Goal: Task Accomplishment & Management: Use online tool/utility

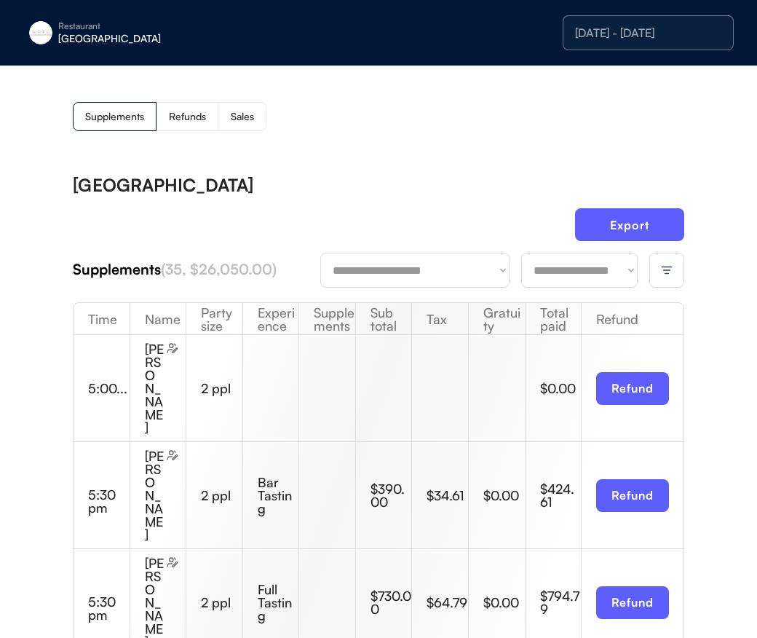
scroll to position [1, 0]
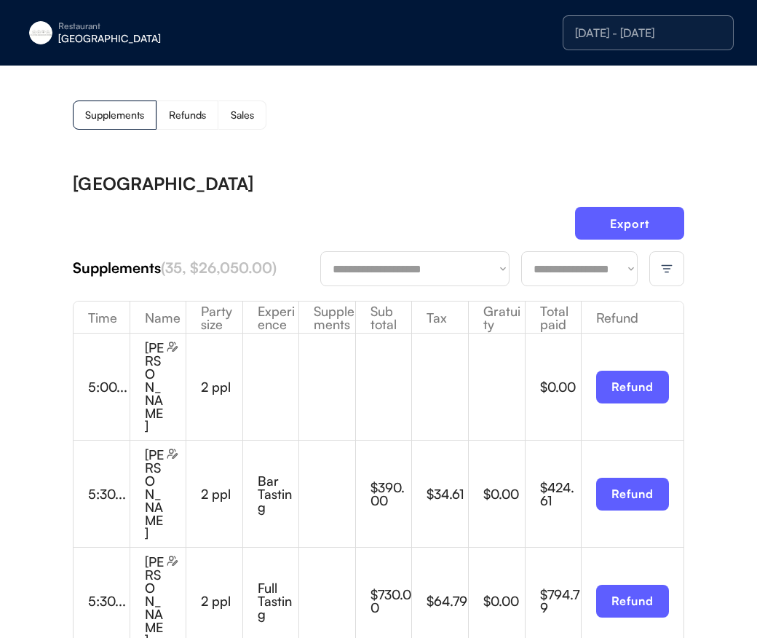
click at [666, 265] on img at bounding box center [666, 268] width 13 height 13
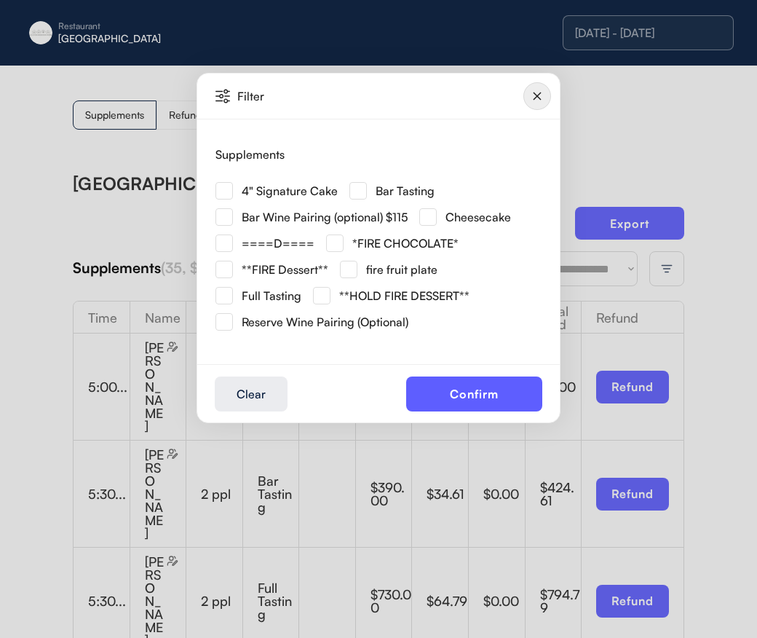
click at [742, 352] on div at bounding box center [378, 319] width 757 height 638
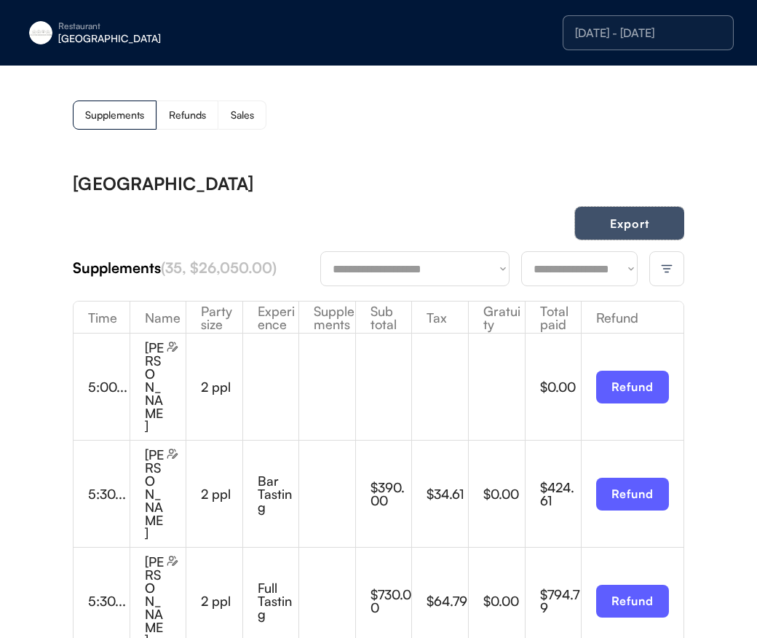
click at [666, 231] on button "Export" at bounding box center [629, 223] width 109 height 33
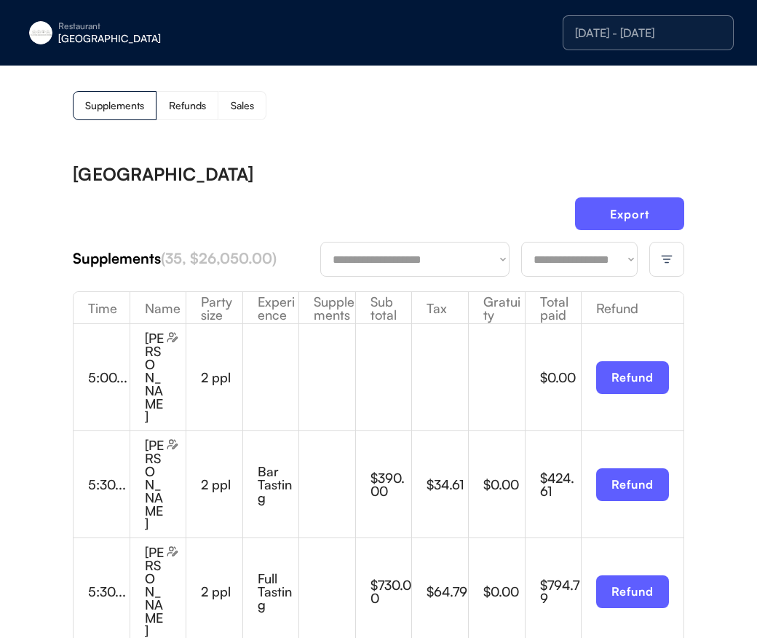
scroll to position [0, 1]
click at [108, 42] on div "[GEOGRAPHIC_DATA]" at bounding box center [149, 38] width 183 height 10
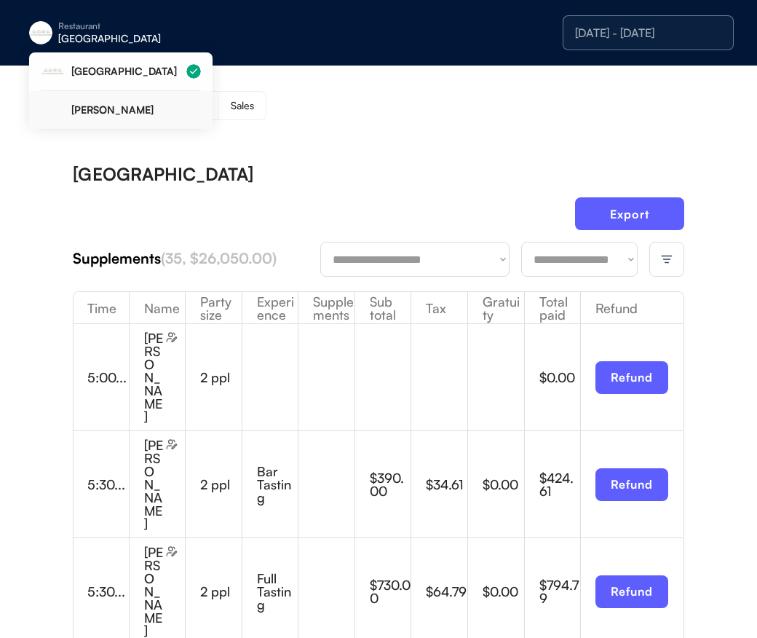
click at [111, 98] on div "[PERSON_NAME]" at bounding box center [121, 110] width 160 height 39
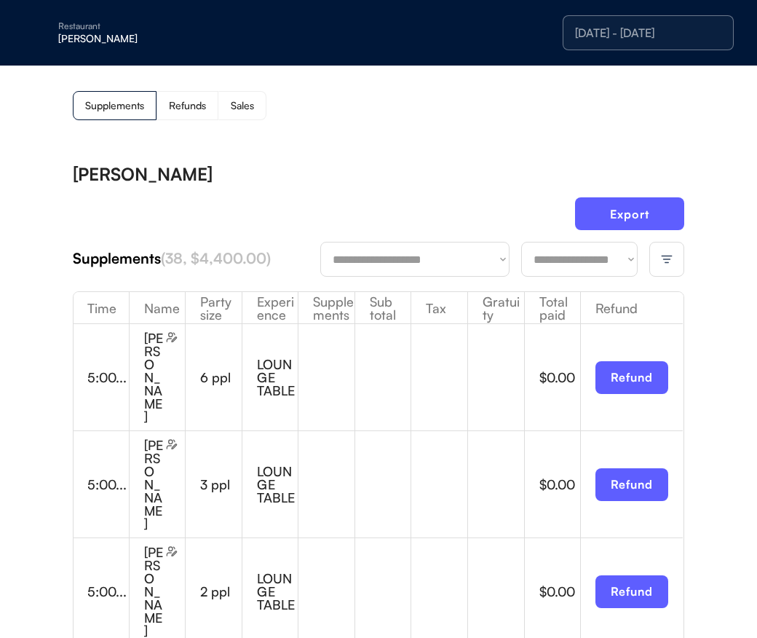
click at [662, 258] on img at bounding box center [666, 259] width 13 height 13
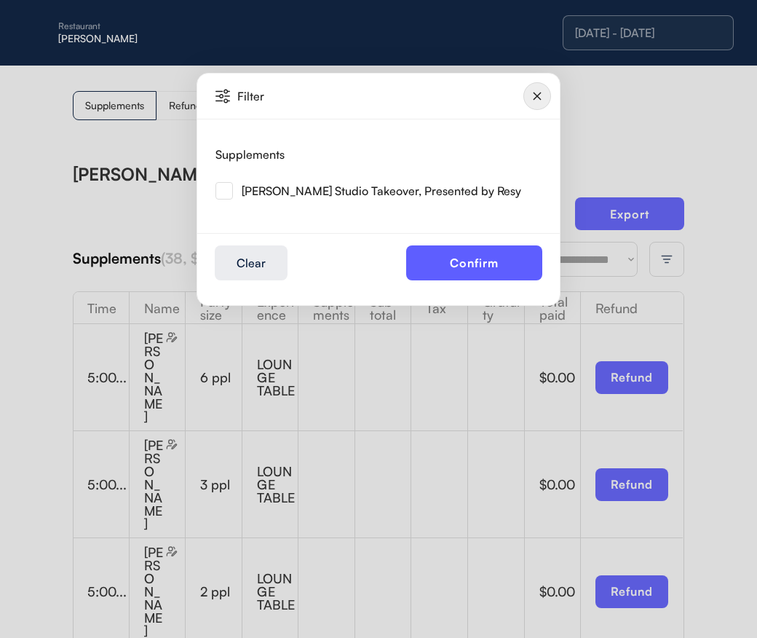
drag, startPoint x: 216, startPoint y: 192, endPoint x: 238, endPoint y: 194, distance: 21.9
click at [217, 192] on img at bounding box center [223, 190] width 17 height 17
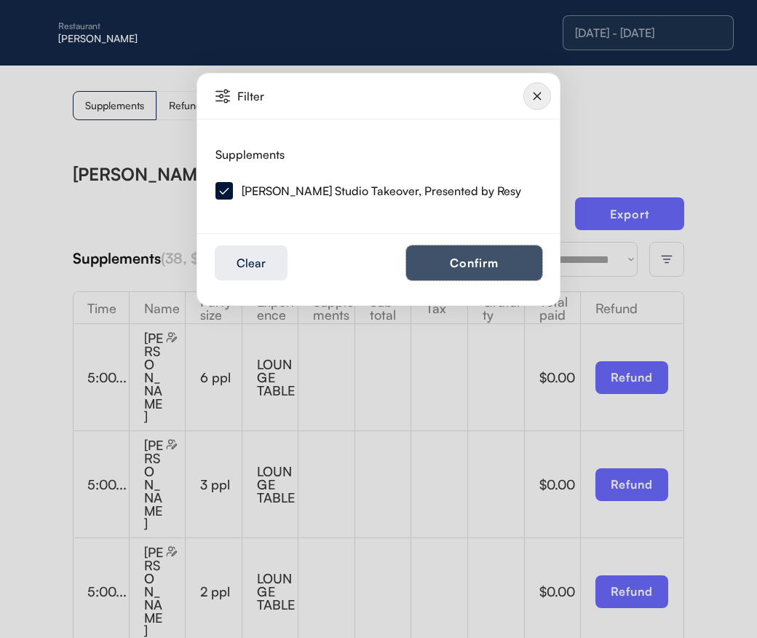
drag, startPoint x: 485, startPoint y: 268, endPoint x: 539, endPoint y: 247, distance: 57.9
click at [485, 268] on button "Confirm" at bounding box center [474, 262] width 136 height 35
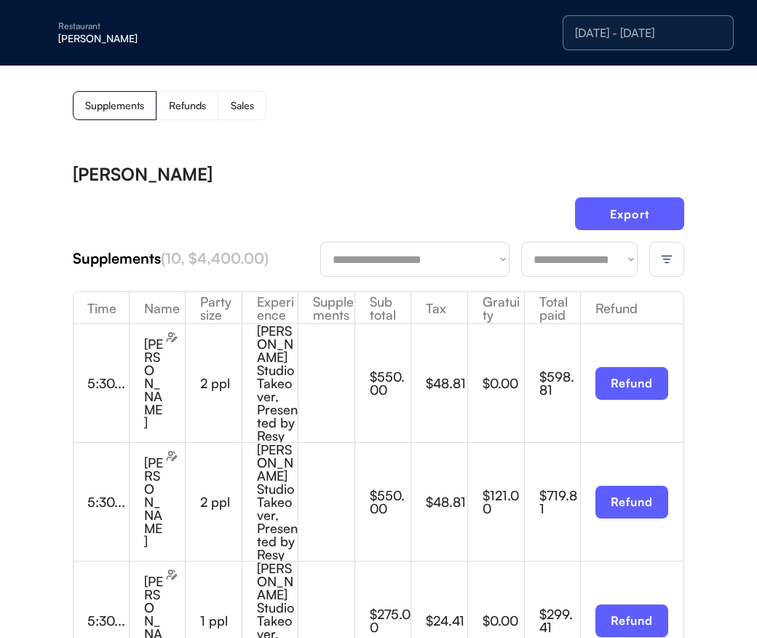
click at [627, 230] on div "Export" at bounding box center [378, 219] width 611 height 44
click at [625, 224] on button "Export" at bounding box center [629, 213] width 109 height 33
